Goal: Task Accomplishment & Management: Use online tool/utility

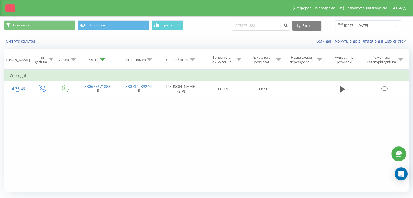
click at [11, 10] on icon at bounding box center [10, 8] width 3 height 4
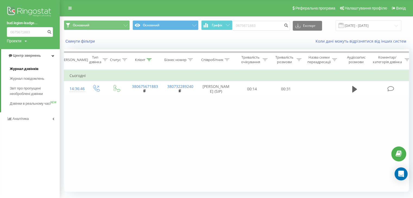
click at [18, 70] on span "Журнал дзвінків" at bounding box center [24, 68] width 29 height 5
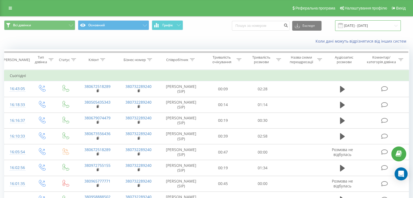
click at [365, 24] on input "21.07.2025 - 21.08.2025" at bounding box center [368, 25] width 66 height 11
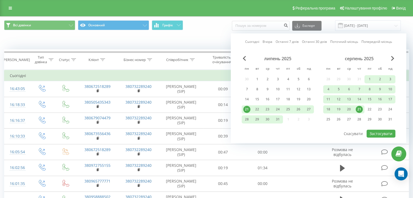
click at [360, 109] on div "21" at bounding box center [359, 109] width 7 height 7
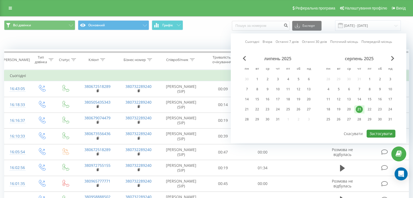
click at [379, 136] on div "Сьогодні Вчора Останні 7 днів Останні 30 днів Поточний місяць Попередній місяць…" at bounding box center [318, 88] width 175 height 110
click at [379, 136] on button "Застосувати" at bounding box center [381, 134] width 29 height 8
type input "21.08.2025 - 21.08.2025"
